Goal: Task Accomplishment & Management: Manage account settings

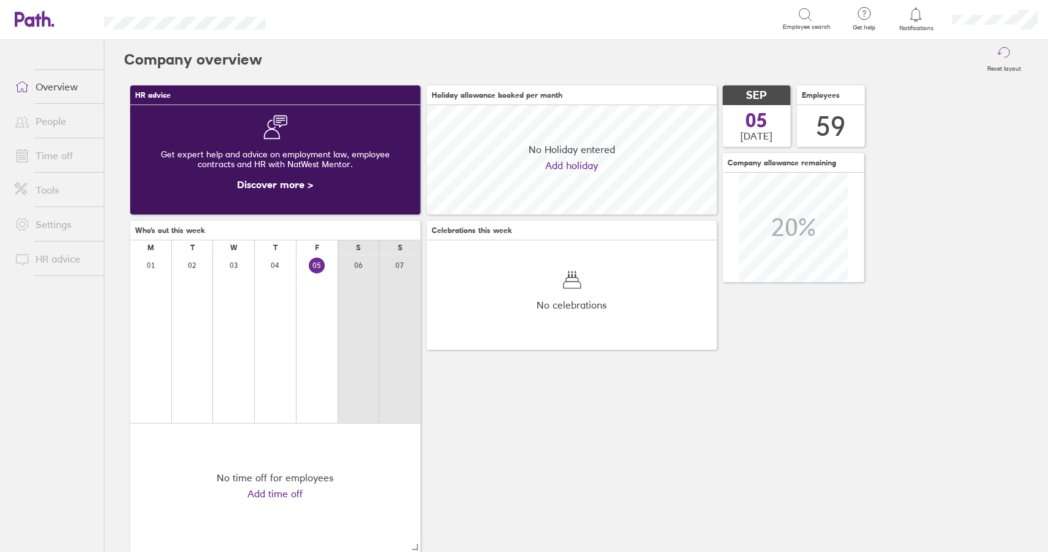
scroll to position [109, 290]
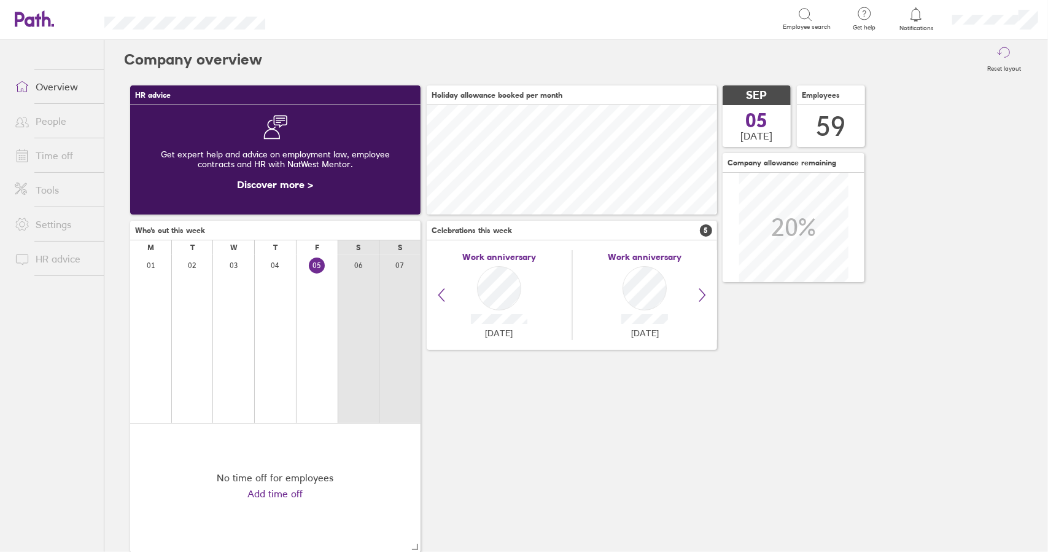
click at [59, 157] on link "Time off" at bounding box center [54, 155] width 99 height 25
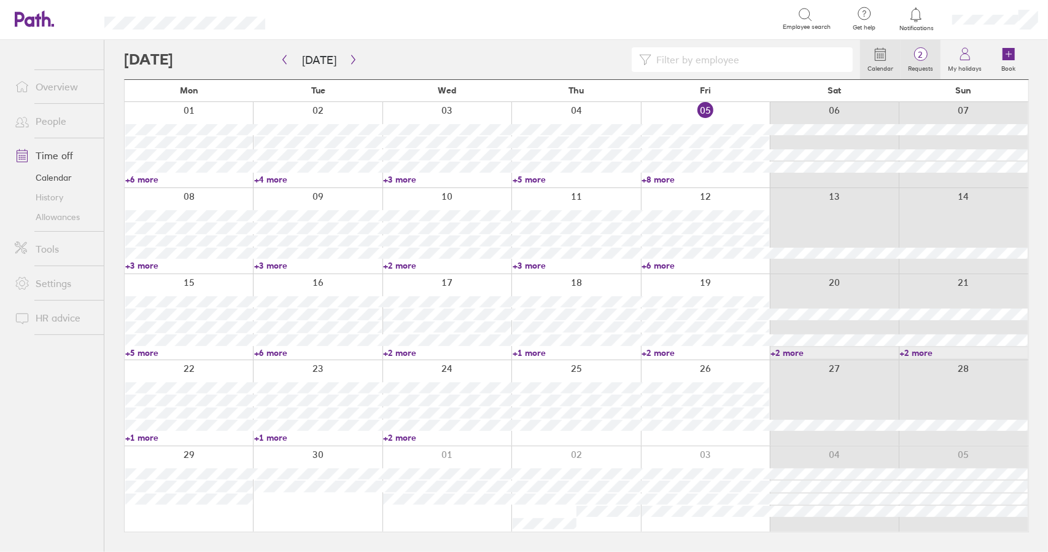
click at [922, 63] on label "Requests" at bounding box center [921, 66] width 40 height 11
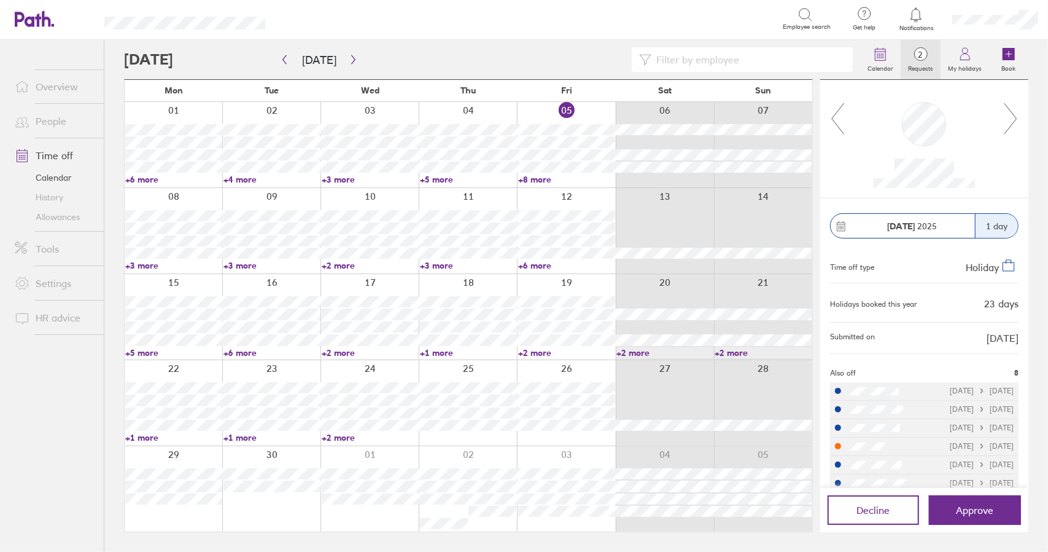
click at [1020, 117] on div at bounding box center [925, 139] width 208 height 119
click at [1016, 117] on icon at bounding box center [1011, 118] width 15 height 33
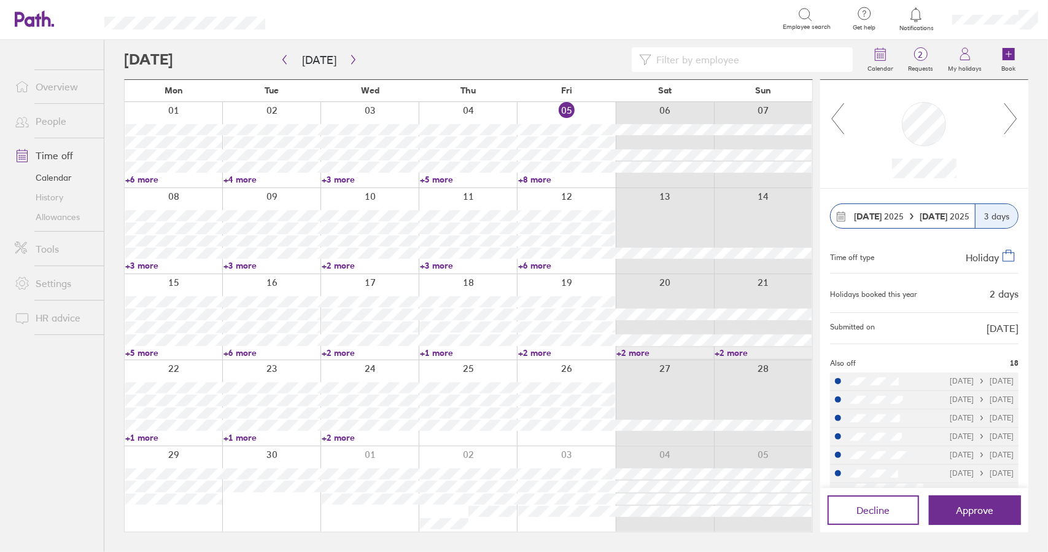
click at [683, 59] on input at bounding box center [749, 59] width 194 height 23
click at [352, 60] on icon "button" at bounding box center [353, 60] width 9 height 10
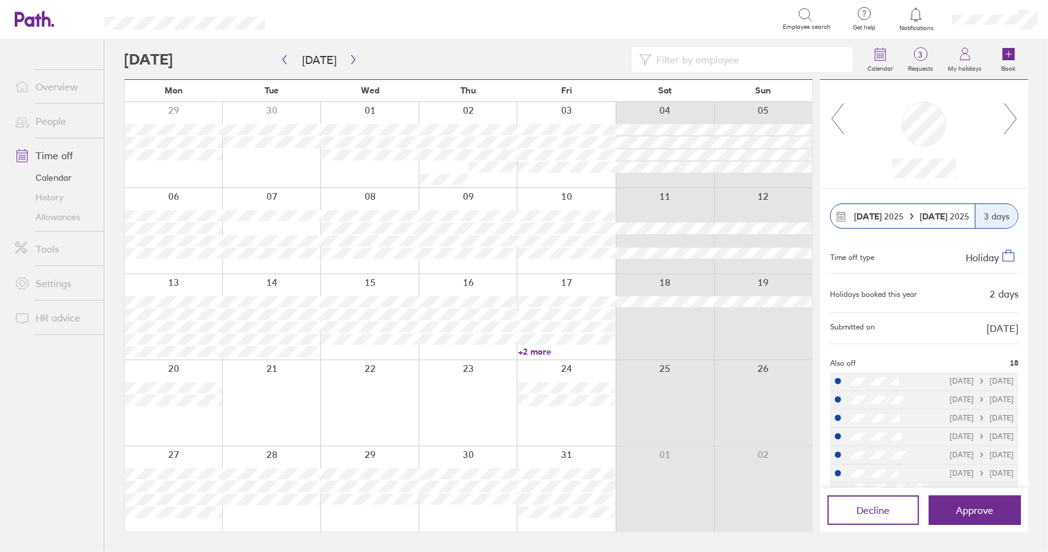
click at [690, 59] on input at bounding box center [749, 59] width 194 height 23
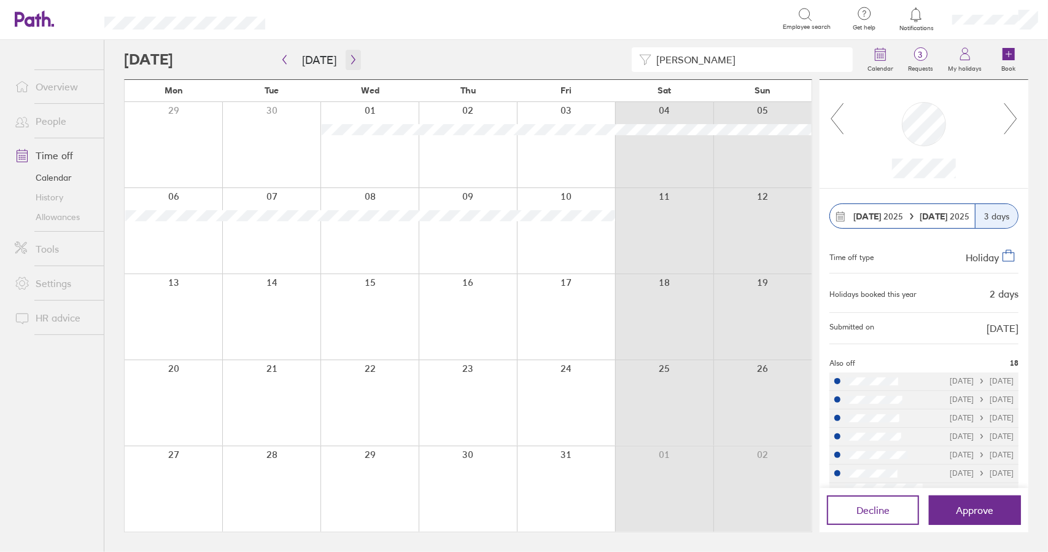
type input "darryl"
click at [350, 60] on icon "button" at bounding box center [353, 60] width 9 height 10
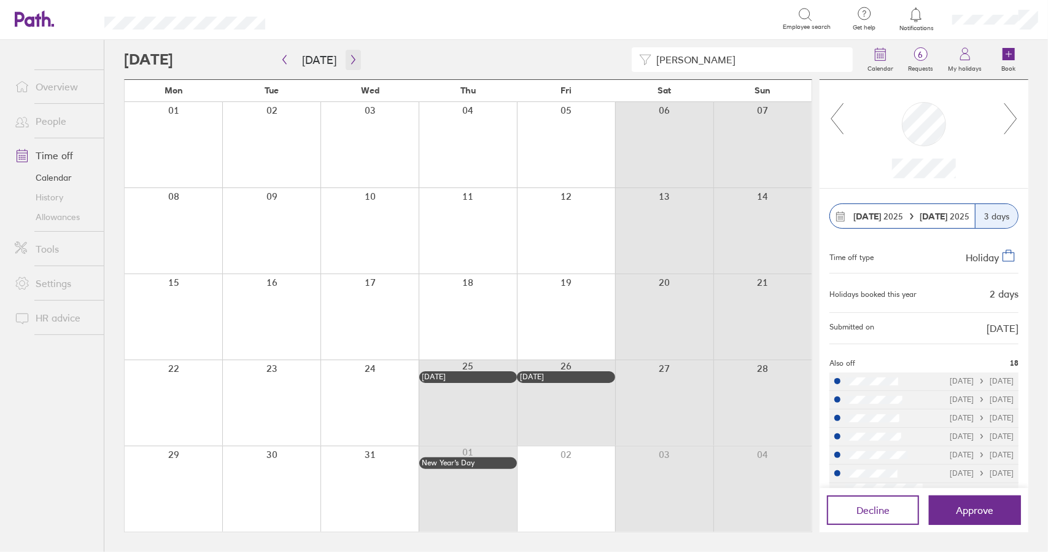
click at [349, 58] on icon "button" at bounding box center [353, 60] width 9 height 10
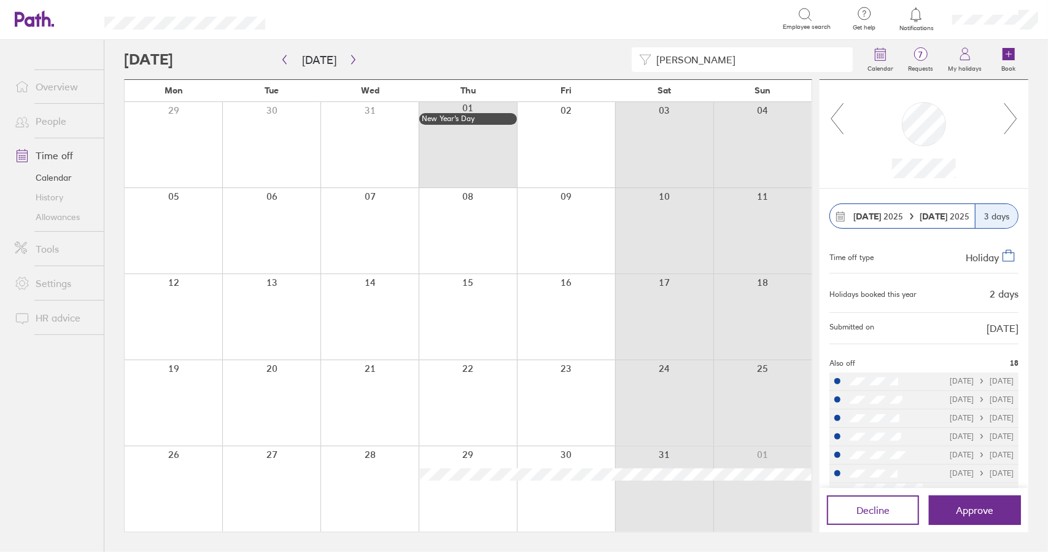
drag, startPoint x: 668, startPoint y: 54, endPoint x: 608, endPoint y: 51, distance: 60.3
click at [647, 50] on div "darryl" at bounding box center [742, 59] width 221 height 25
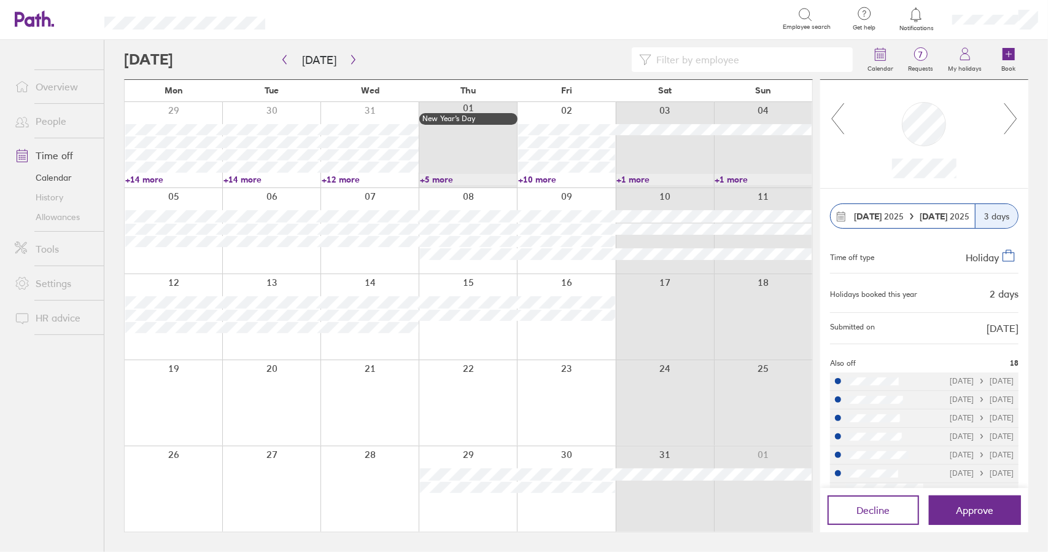
click at [1016, 116] on icon at bounding box center [1011, 118] width 15 height 33
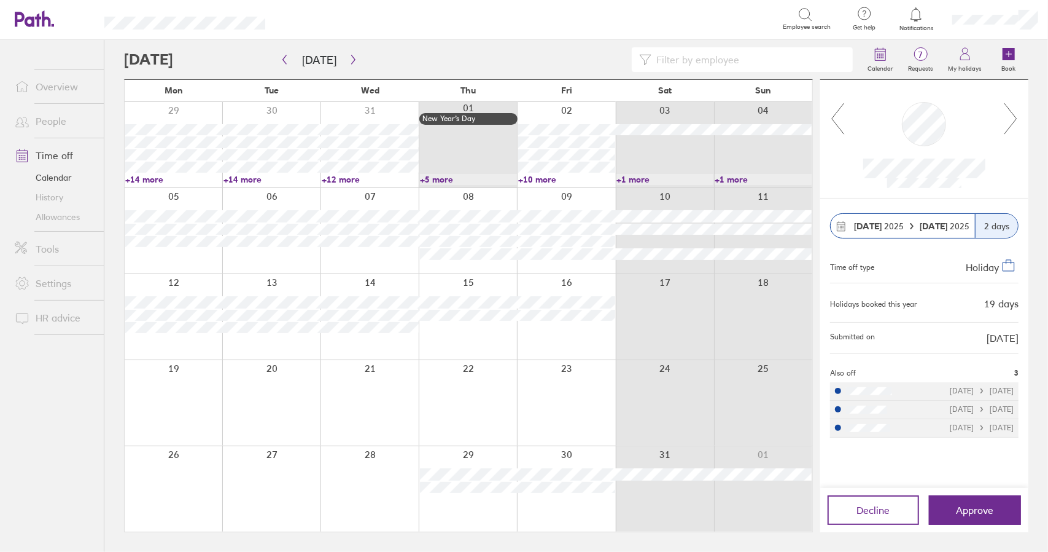
click at [1016, 116] on icon at bounding box center [1011, 118] width 15 height 33
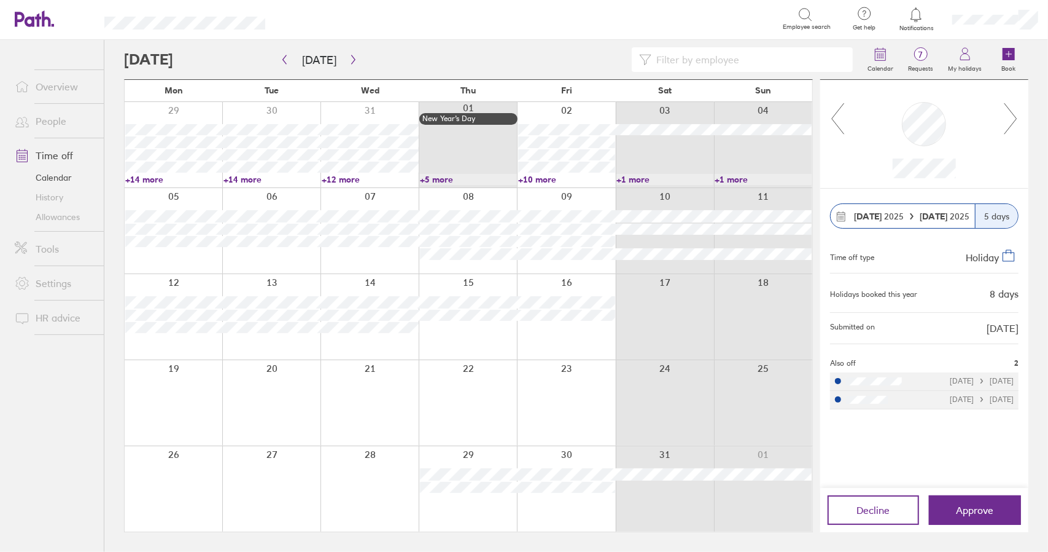
click at [1016, 116] on icon at bounding box center [1011, 118] width 15 height 33
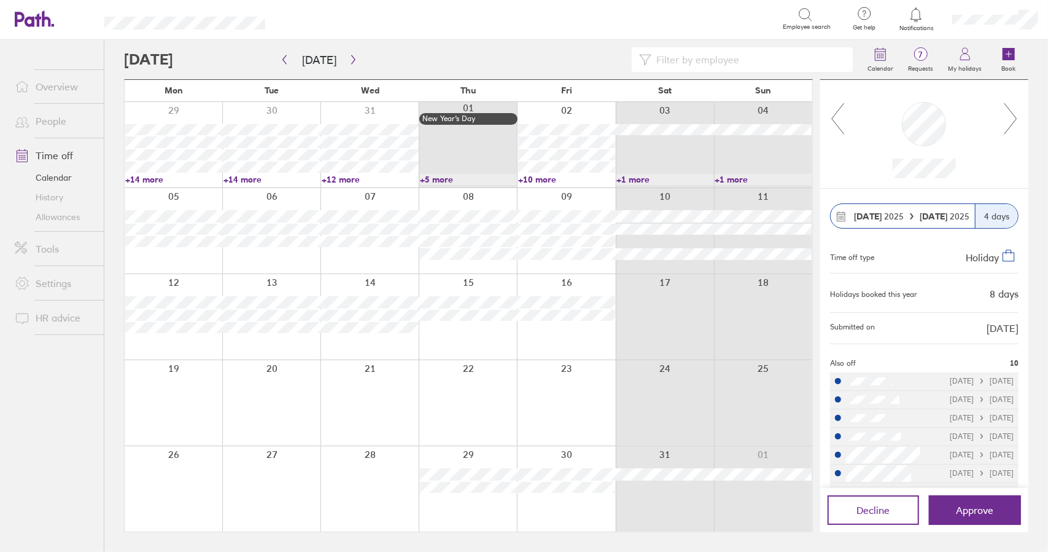
click at [1016, 116] on icon at bounding box center [1011, 118] width 15 height 33
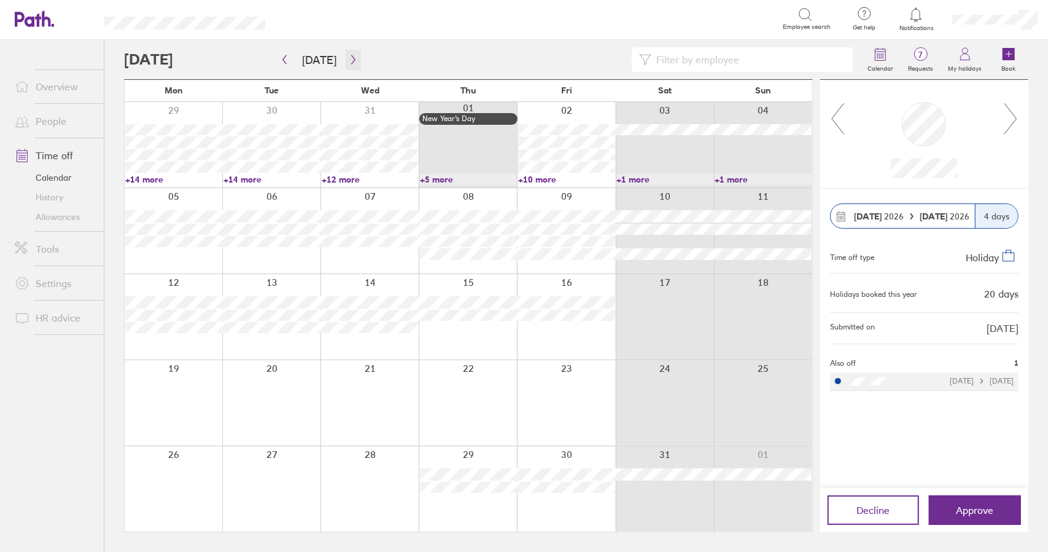
click at [349, 57] on icon "button" at bounding box center [353, 60] width 9 height 10
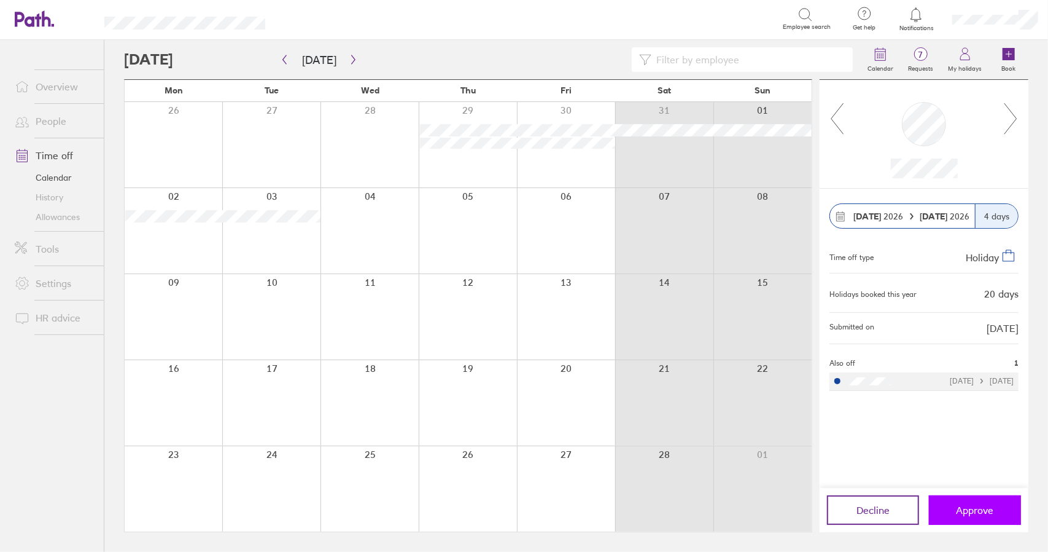
click at [963, 501] on button "Approve" at bounding box center [975, 509] width 92 height 29
